Goal: Complete application form

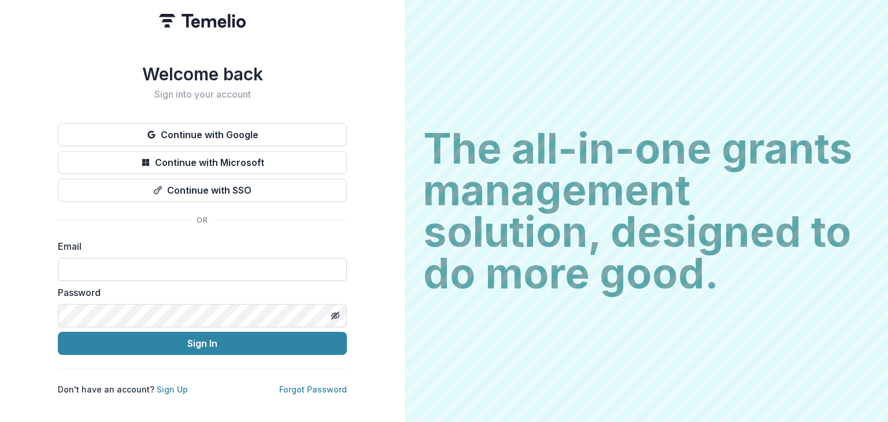
click at [258, 267] on input at bounding box center [202, 269] width 289 height 23
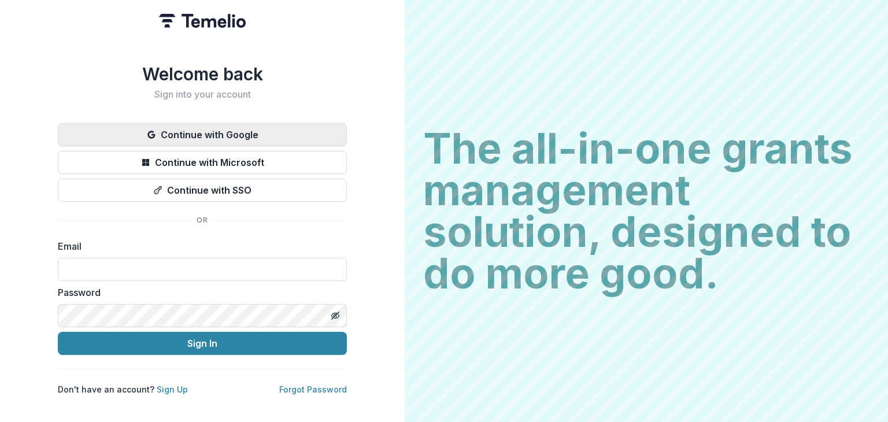
click at [287, 130] on button "Continue with Google" at bounding box center [202, 134] width 289 height 23
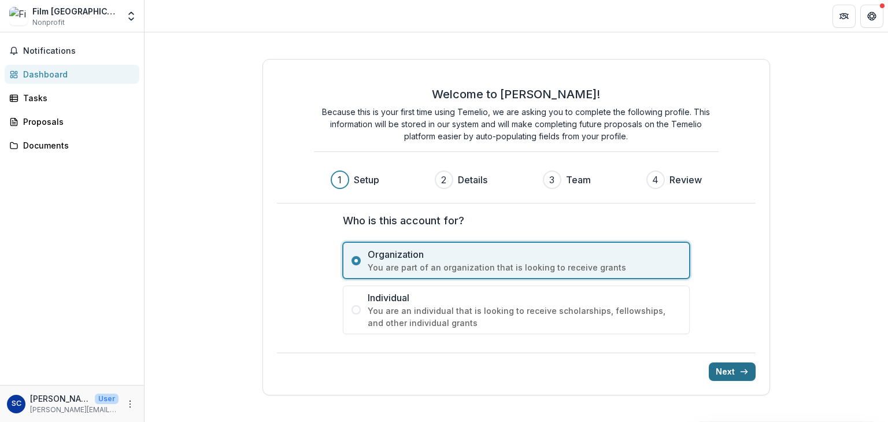
click at [728, 367] on button "Next" at bounding box center [732, 371] width 47 height 19
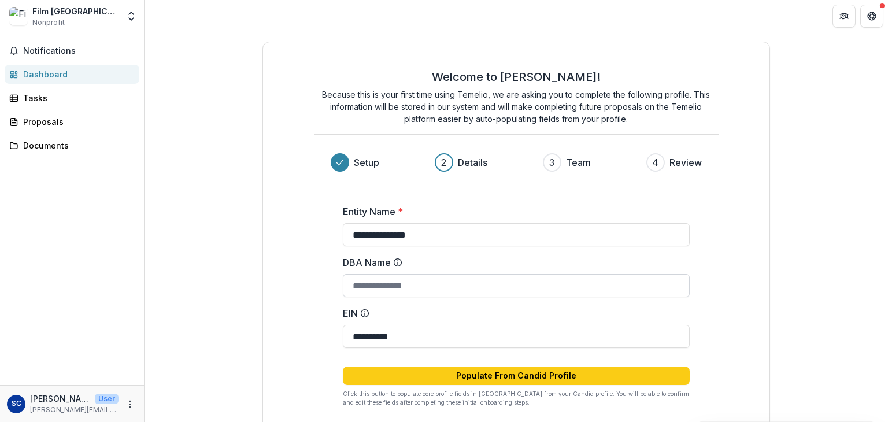
click at [564, 288] on input "DBA Name" at bounding box center [516, 285] width 347 height 23
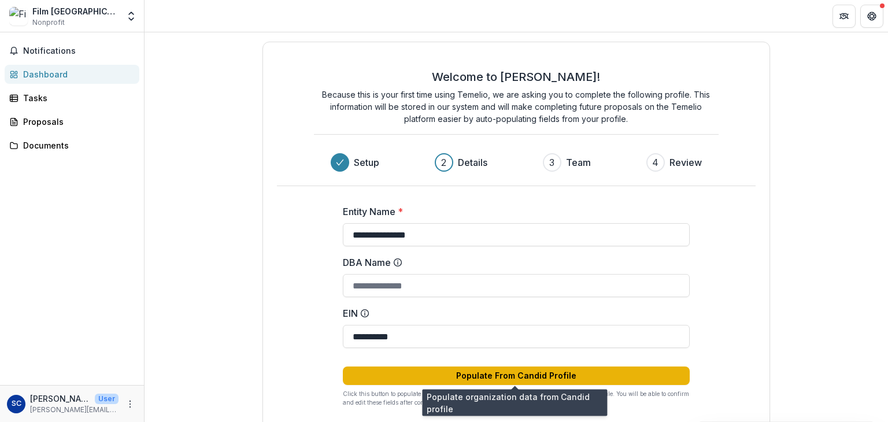
click at [580, 378] on button "Populate From Candid Profile" at bounding box center [516, 376] width 347 height 19
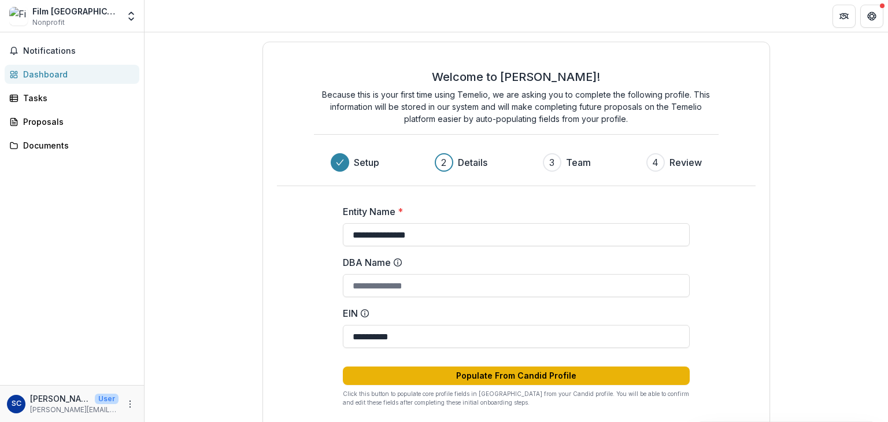
type input "**********"
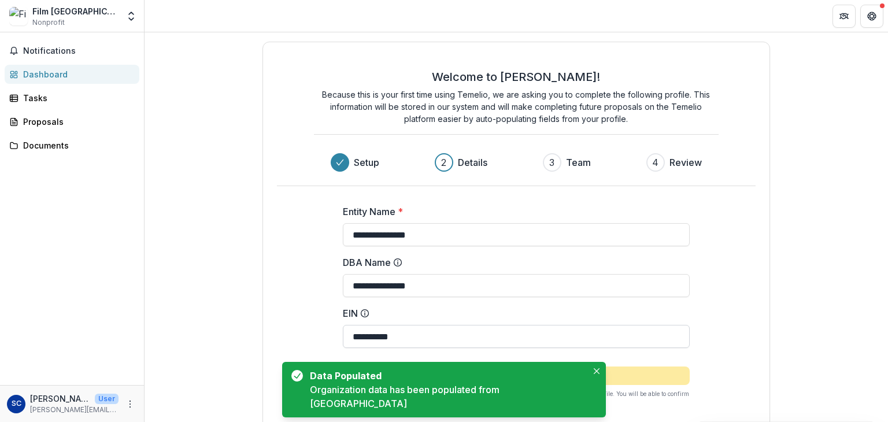
scroll to position [55, 0]
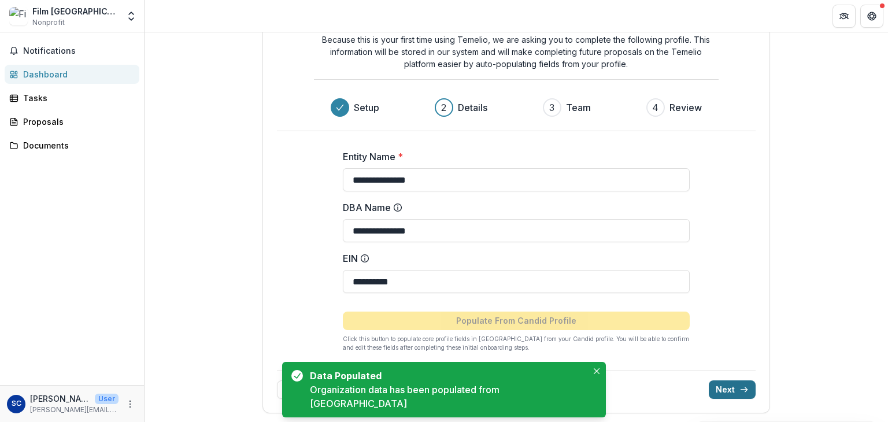
click at [745, 387] on icon "submit" at bounding box center [743, 389] width 9 height 9
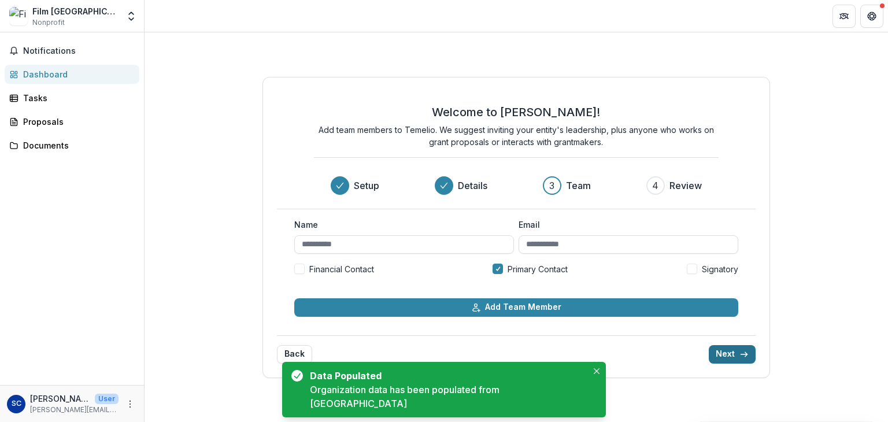
scroll to position [0, 0]
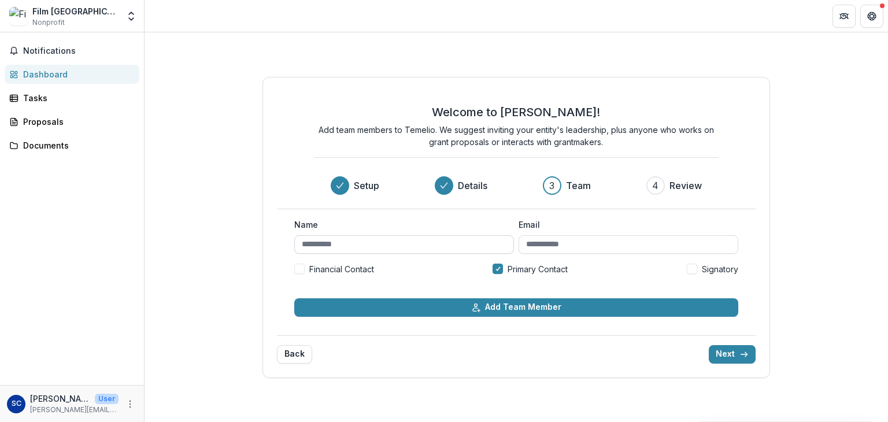
click at [427, 242] on input "Name" at bounding box center [404, 244] width 220 height 19
type input "**********"
click at [698, 271] on label "Signatory" at bounding box center [712, 269] width 51 height 12
click at [299, 265] on span at bounding box center [299, 269] width 10 height 10
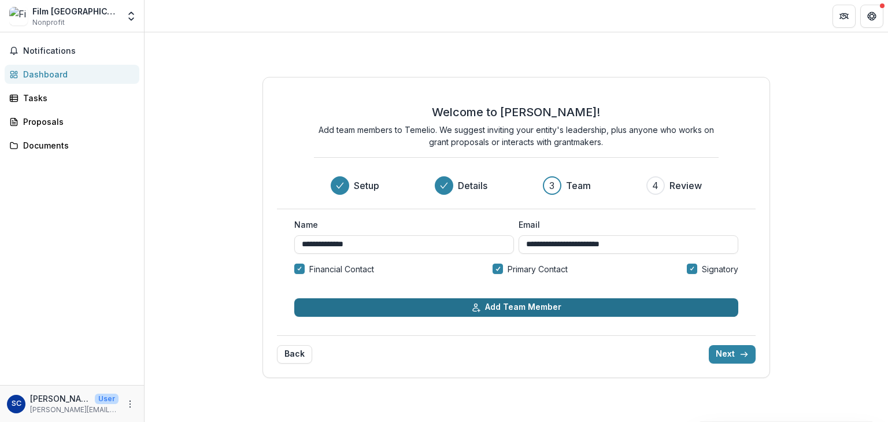
click at [360, 308] on button "Add Team Member" at bounding box center [516, 307] width 444 height 19
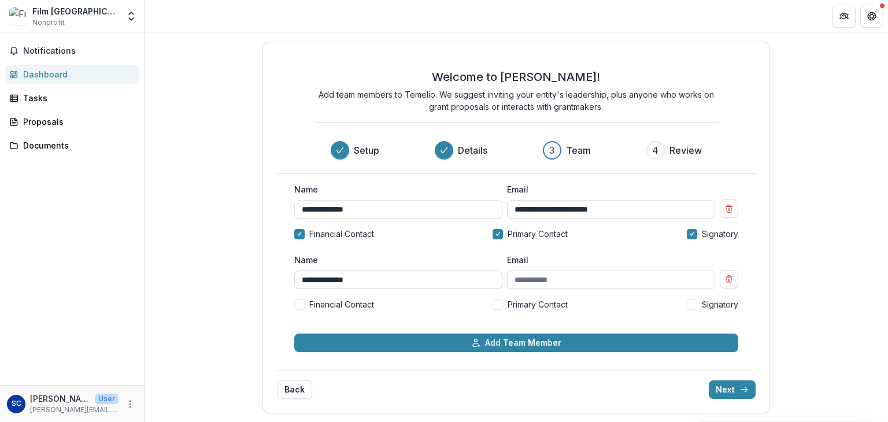
type input "**********"
click at [268, 316] on div "**********" at bounding box center [516, 228] width 508 height 372
click at [728, 392] on button "Next" at bounding box center [732, 389] width 47 height 19
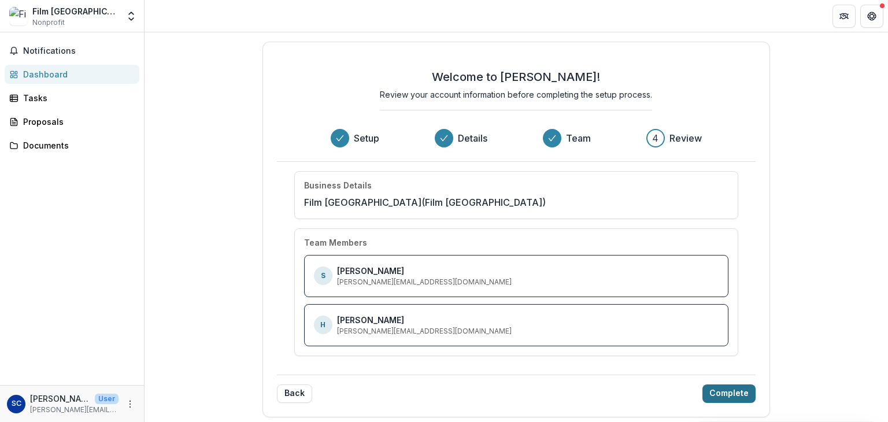
click at [738, 394] on button "Complete" at bounding box center [728, 393] width 53 height 19
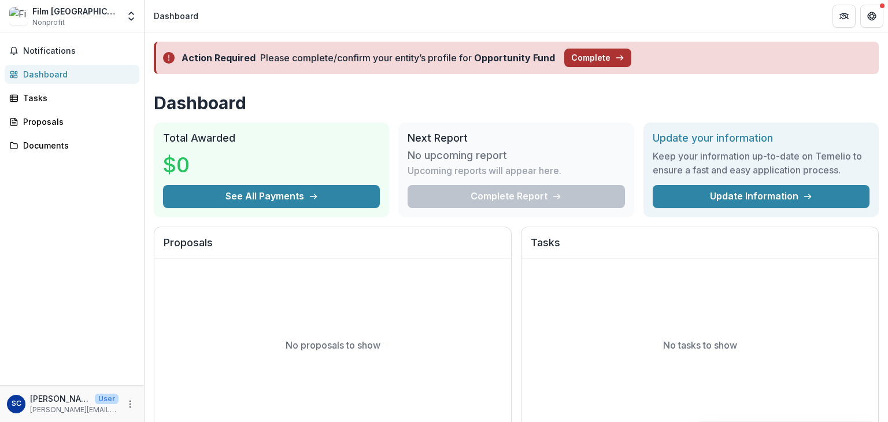
click at [604, 63] on button "Complete" at bounding box center [597, 58] width 67 height 19
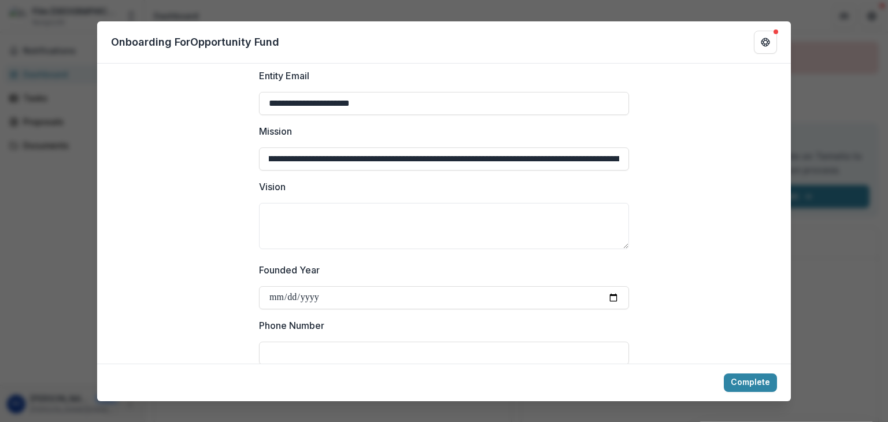
scroll to position [0, 471]
drag, startPoint x: 458, startPoint y: 156, endPoint x: 657, endPoint y: 180, distance: 200.9
click at [550, 231] on textarea "Vision" at bounding box center [444, 226] width 370 height 46
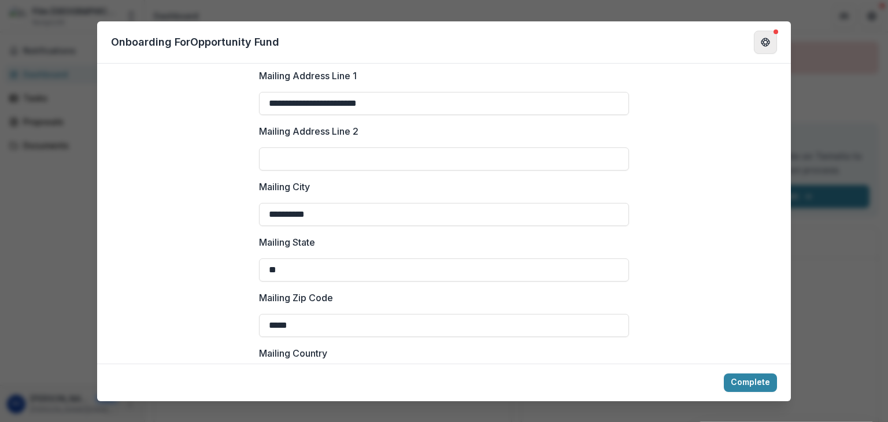
scroll to position [1188, 0]
click at [818, 62] on div "**********" at bounding box center [444, 211] width 888 height 422
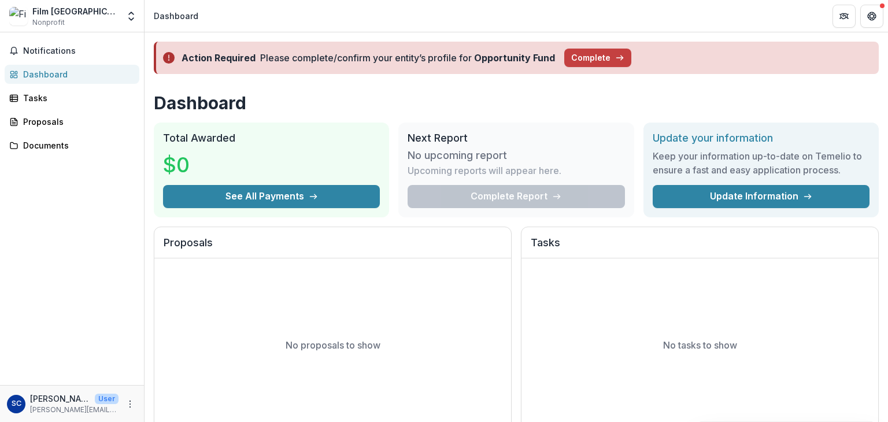
scroll to position [50, 0]
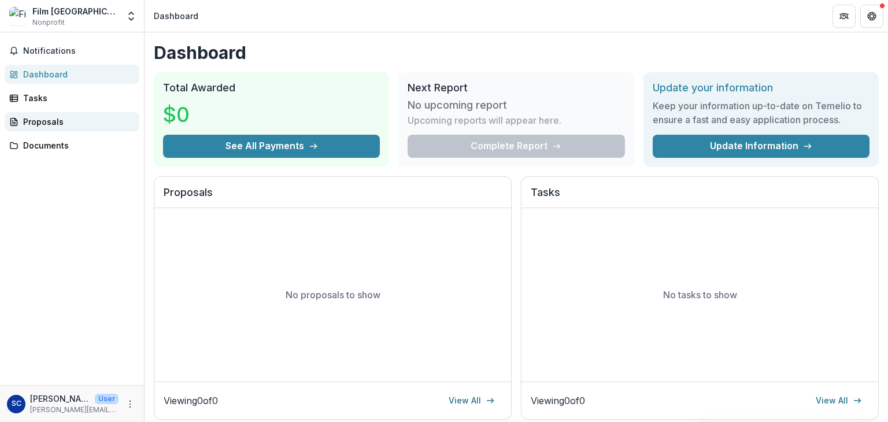
click at [82, 123] on div "Proposals" at bounding box center [76, 122] width 107 height 12
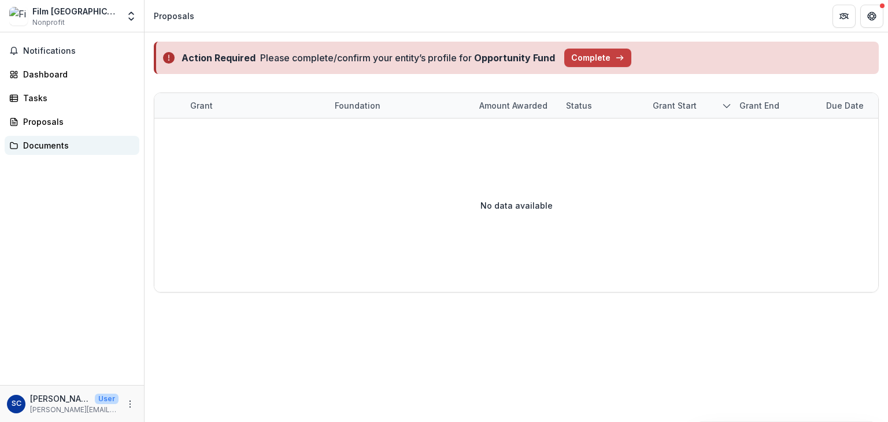
click at [86, 144] on div "Documents" at bounding box center [76, 145] width 107 height 12
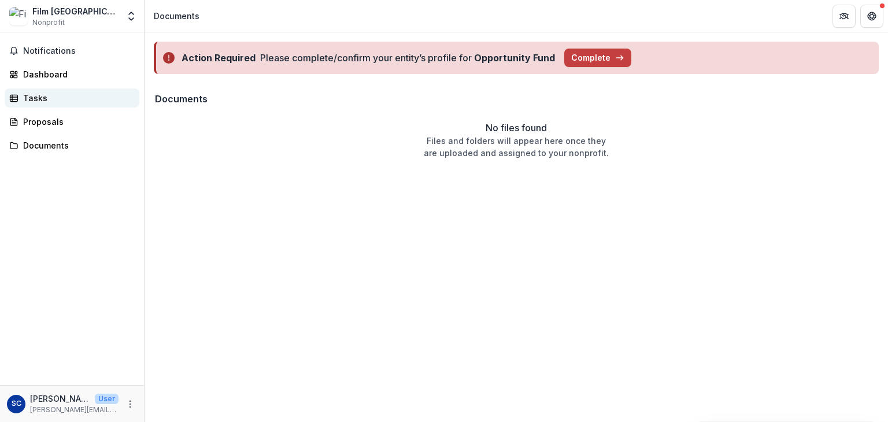
click at [90, 101] on div "Tasks" at bounding box center [76, 98] width 107 height 12
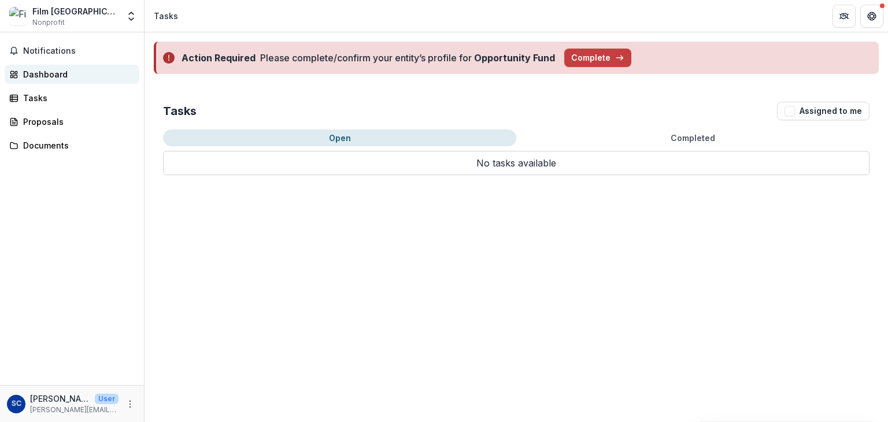
click at [90, 69] on div "Dashboard" at bounding box center [76, 74] width 107 height 12
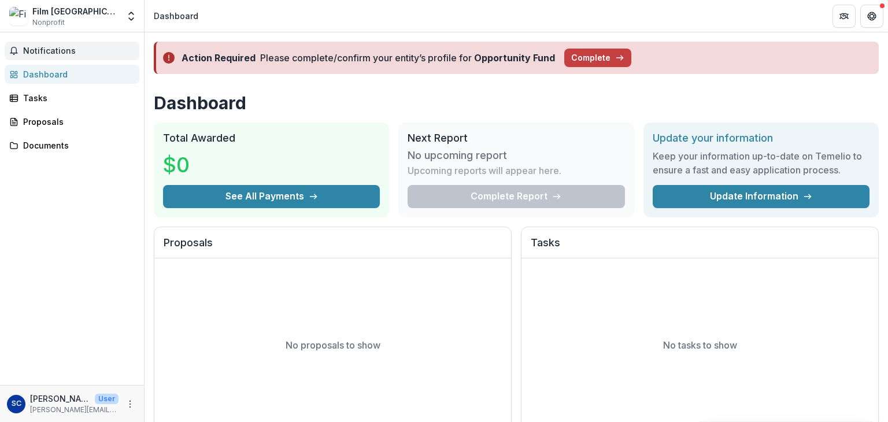
click at [60, 47] on span "Notifications" at bounding box center [79, 51] width 112 height 10
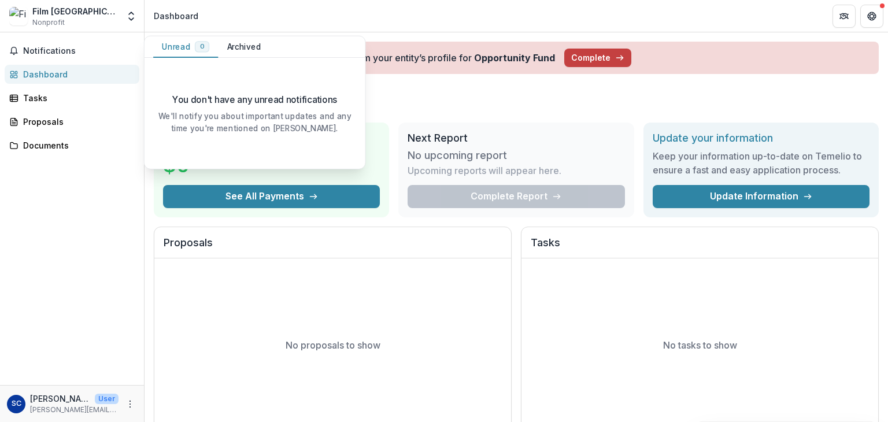
click at [53, 14] on div "Film [GEOGRAPHIC_DATA]" at bounding box center [75, 11] width 86 height 12
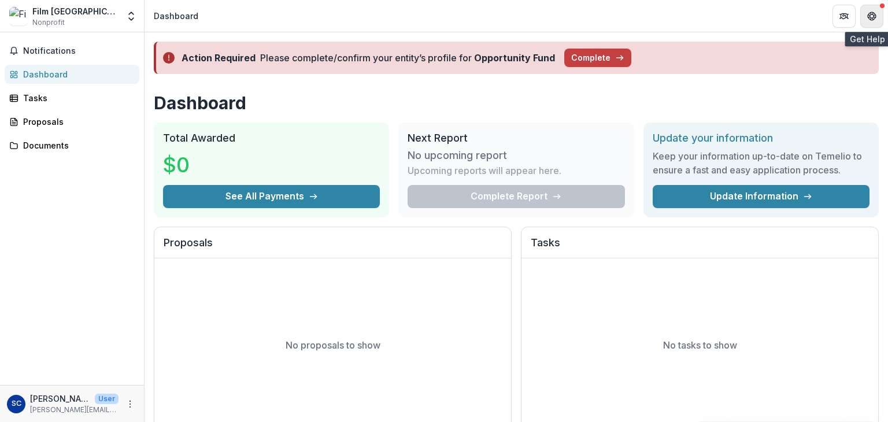
click at [866, 18] on button "Get Help" at bounding box center [871, 16] width 23 height 23
